Goal: Information Seeking & Learning: Learn about a topic

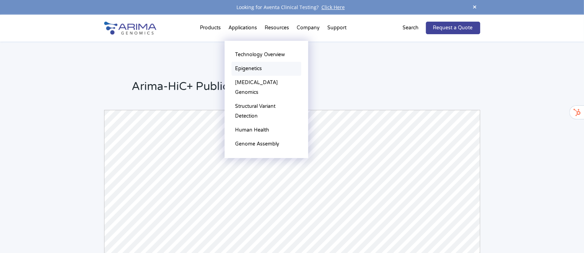
click at [244, 67] on link "Epigenetics" at bounding box center [267, 69] width 70 height 14
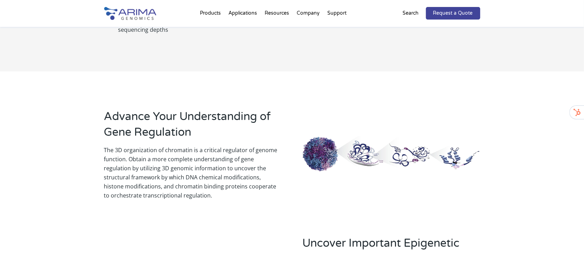
scroll to position [988, 0]
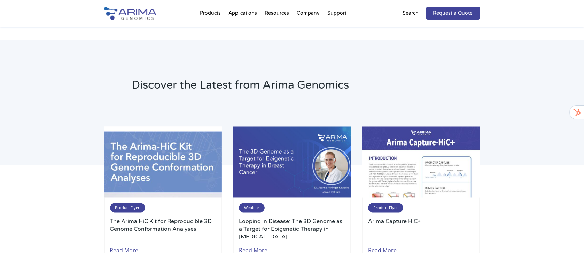
click at [74, 120] on div "Discover the Latest from Arima Genomics Product Flyer The Arima HiC Kit for Rep…" at bounding box center [292, 165] width 584 height 250
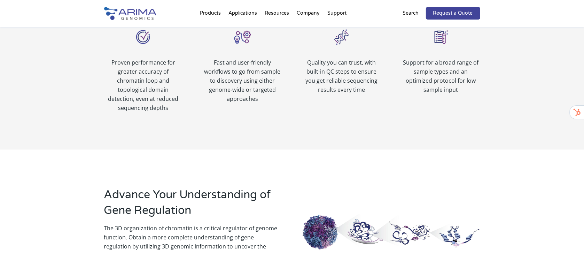
scroll to position [406, 0]
click at [132, 13] on img at bounding box center [130, 13] width 52 height 13
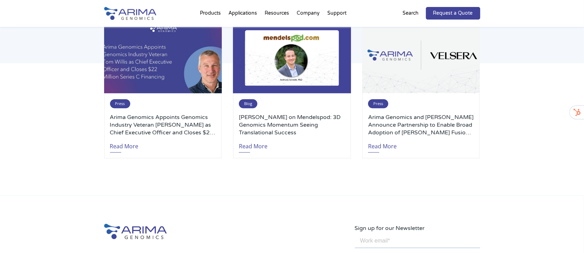
scroll to position [1512, 0]
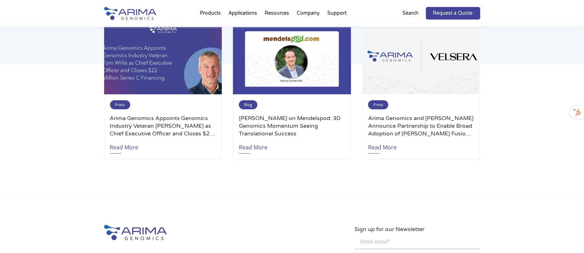
click at [228, 124] on div "Press Arima Genomics Appoints Genomics Industry Veteran Tom Willis as Chief Exe…" at bounding box center [292, 91] width 376 height 136
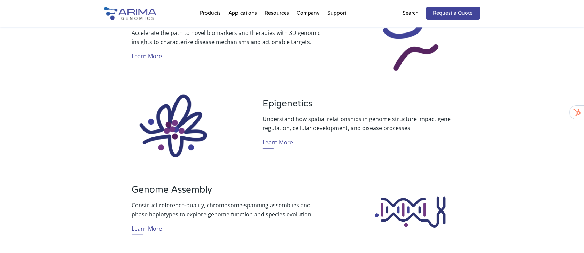
scroll to position [481, 0]
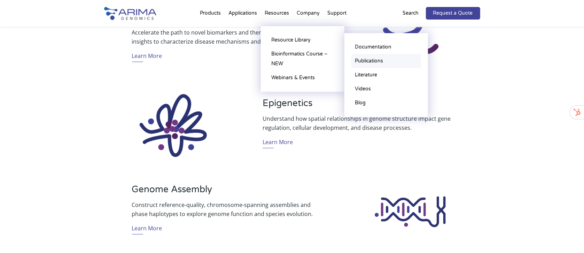
click at [372, 63] on link "Publications" at bounding box center [387, 61] width 70 height 14
